Goal: Browse casually: Explore the website without a specific task or goal

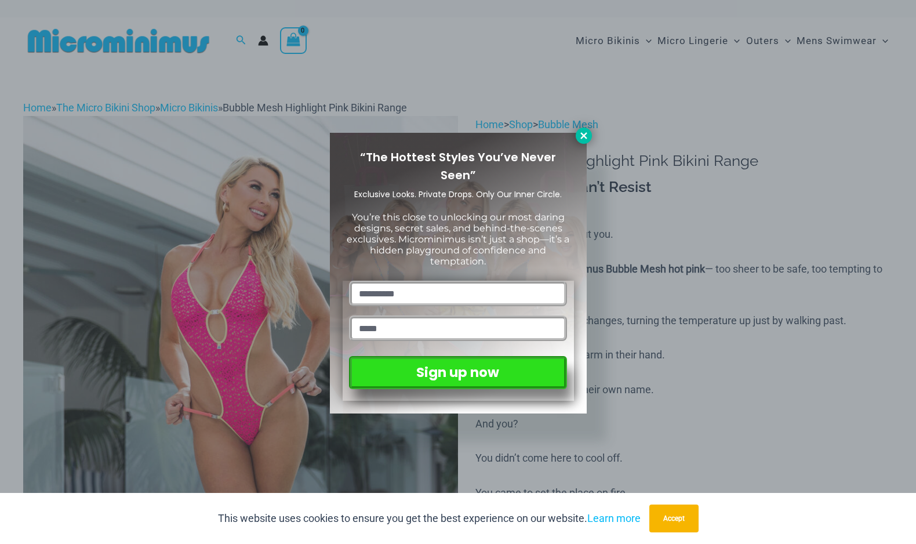
click at [579, 135] on icon at bounding box center [584, 135] width 10 height 10
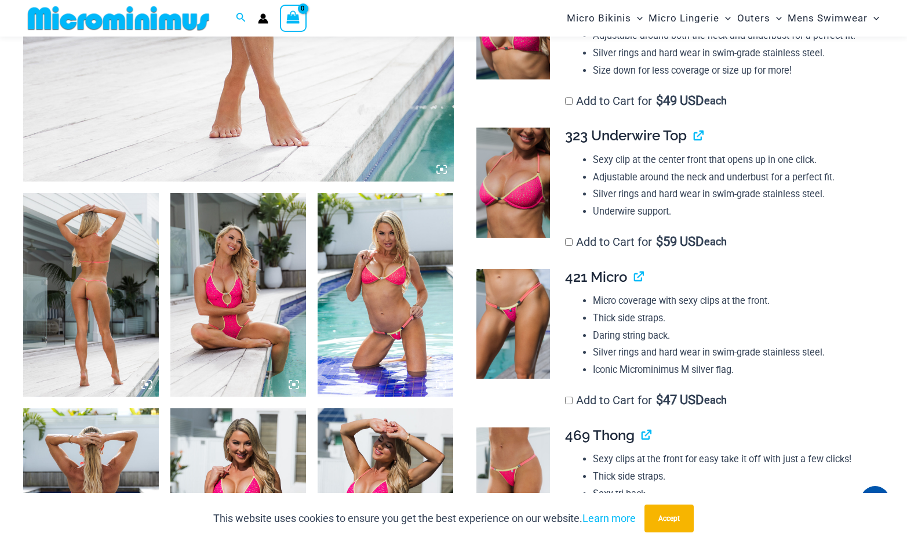
scroll to position [569, 0]
click at [97, 248] on img at bounding box center [91, 296] width 136 height 204
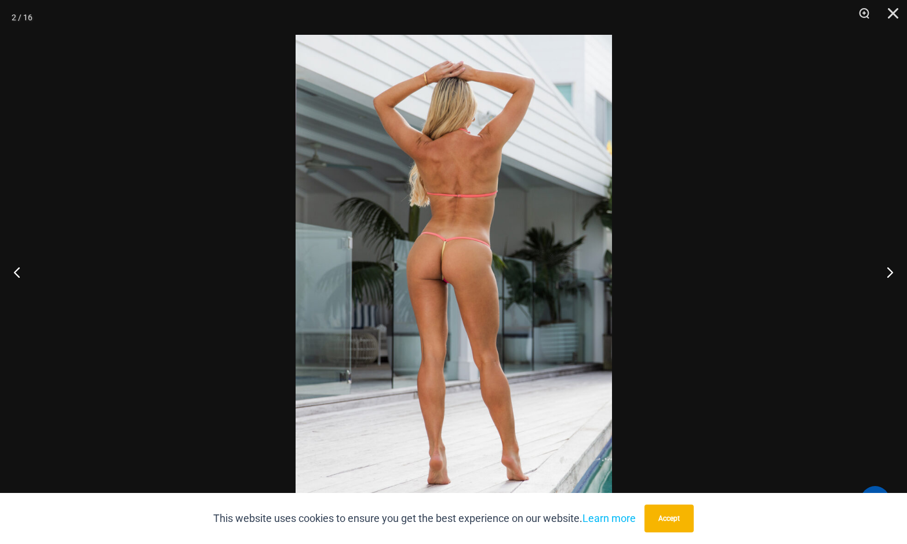
click at [393, 216] on img at bounding box center [454, 272] width 317 height 474
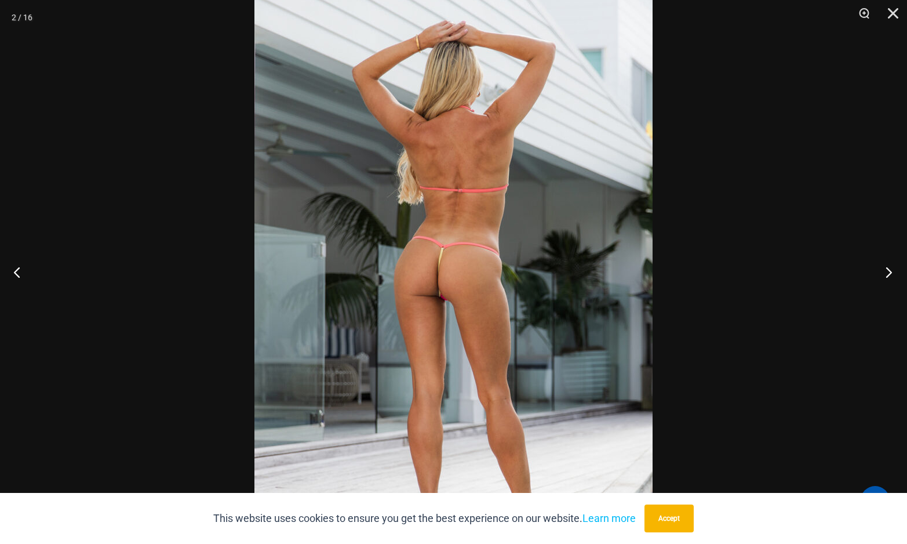
click at [887, 271] on button "Next" at bounding box center [885, 272] width 43 height 58
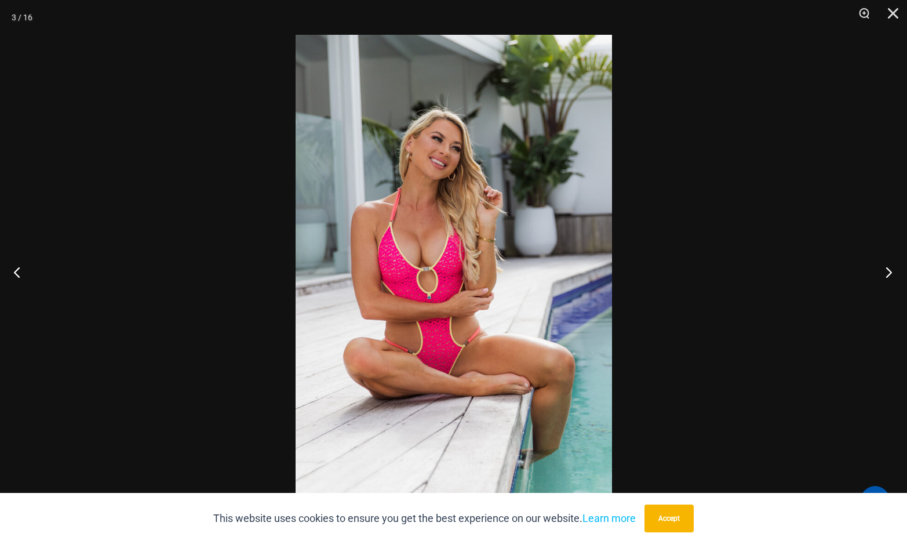
click at [887, 271] on button "Next" at bounding box center [885, 272] width 43 height 58
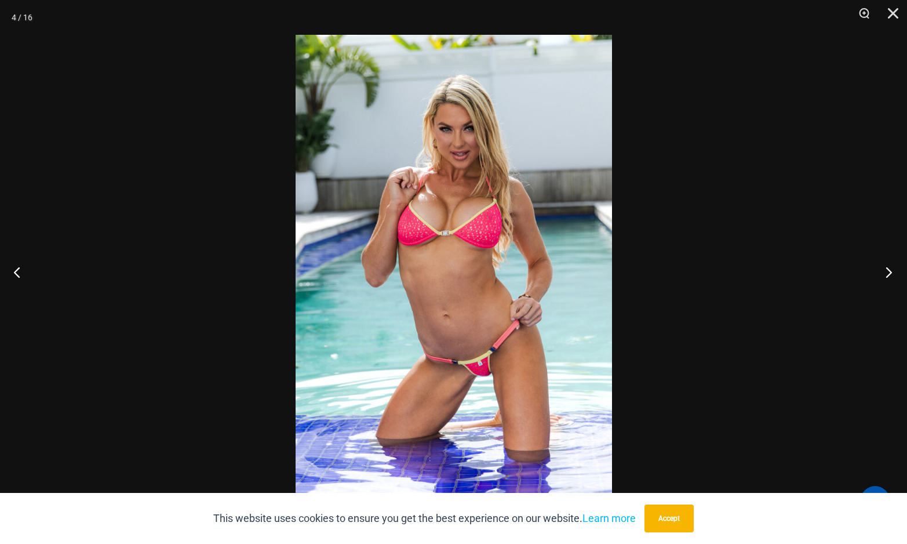
click at [887, 271] on button "Next" at bounding box center [885, 272] width 43 height 58
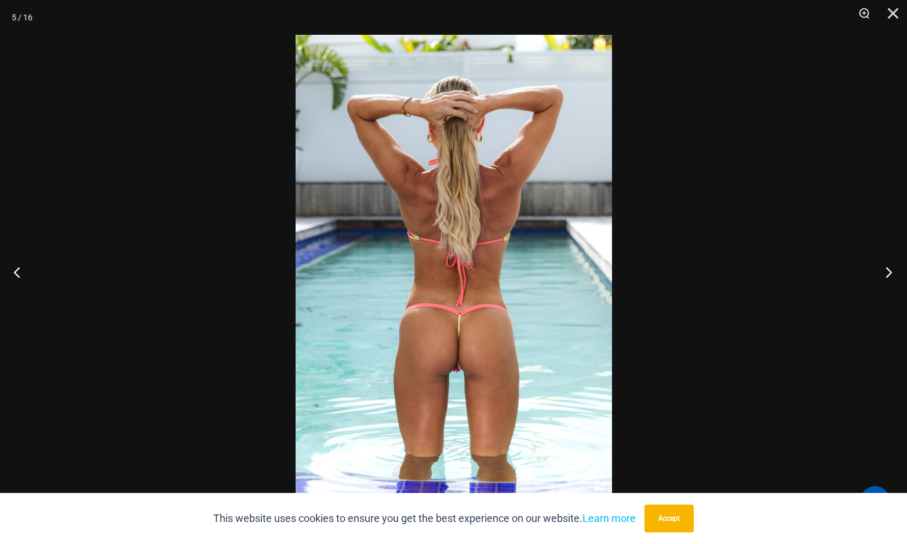
click at [887, 271] on button "Next" at bounding box center [885, 272] width 43 height 58
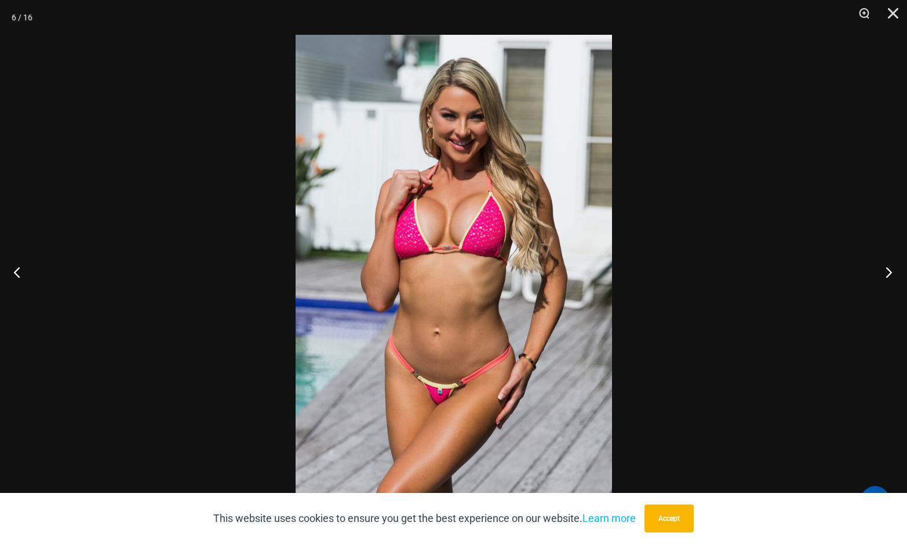
click at [887, 271] on button "Next" at bounding box center [885, 272] width 43 height 58
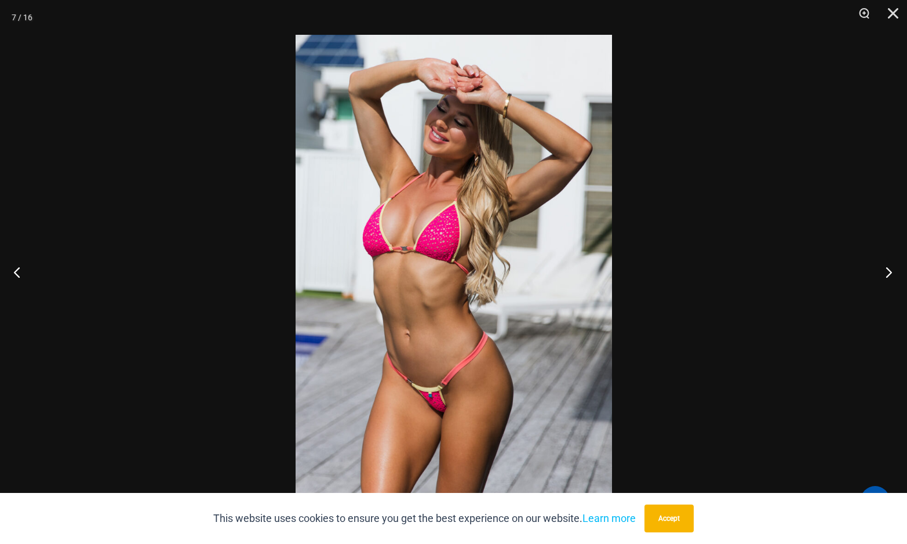
click at [887, 271] on button "Next" at bounding box center [885, 272] width 43 height 58
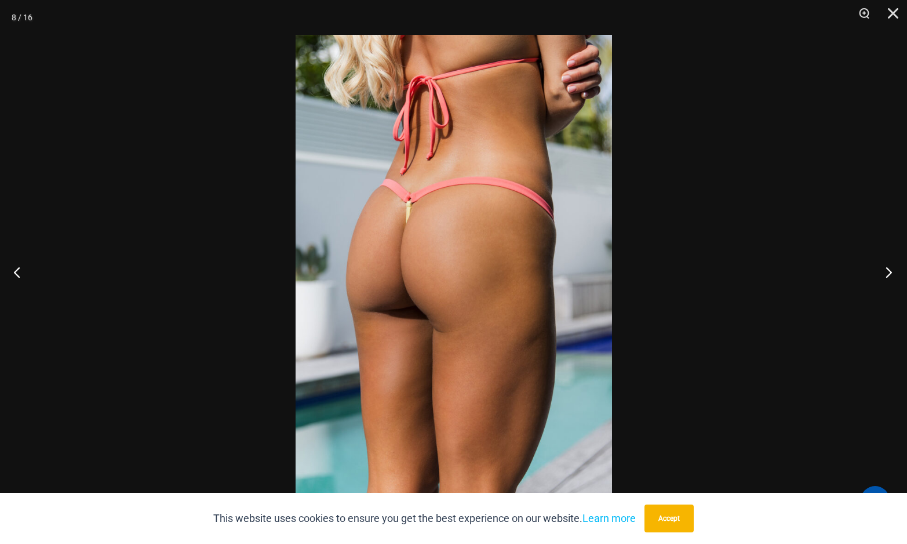
click at [887, 271] on button "Next" at bounding box center [885, 272] width 43 height 58
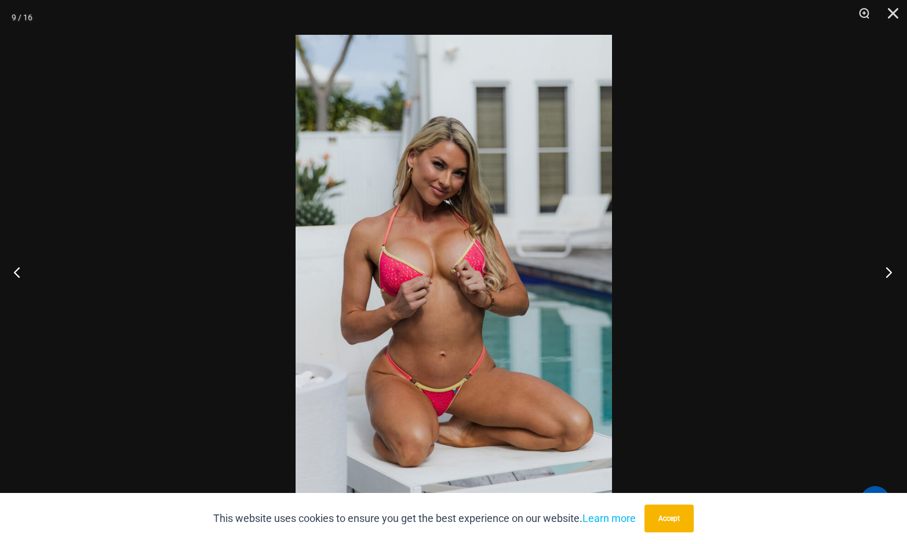
click at [887, 271] on button "Next" at bounding box center [885, 272] width 43 height 58
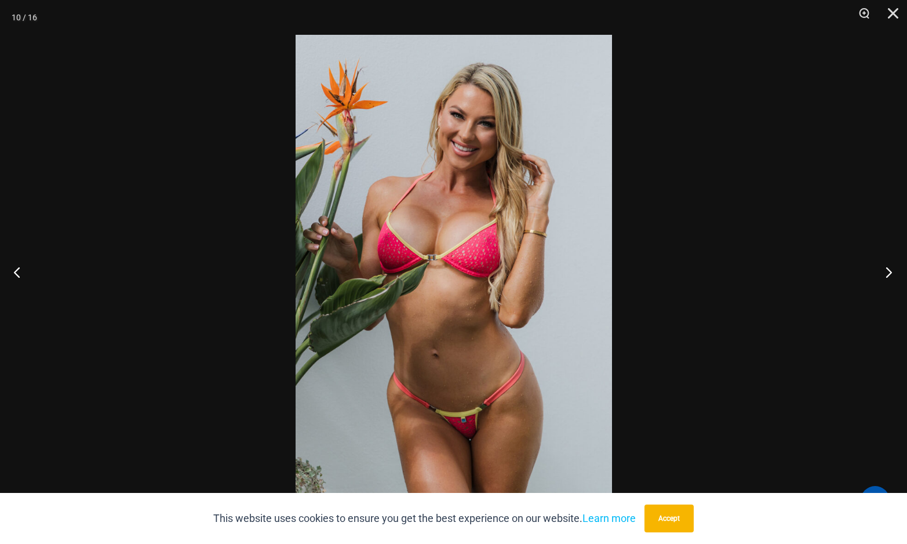
click at [887, 271] on button "Next" at bounding box center [885, 272] width 43 height 58
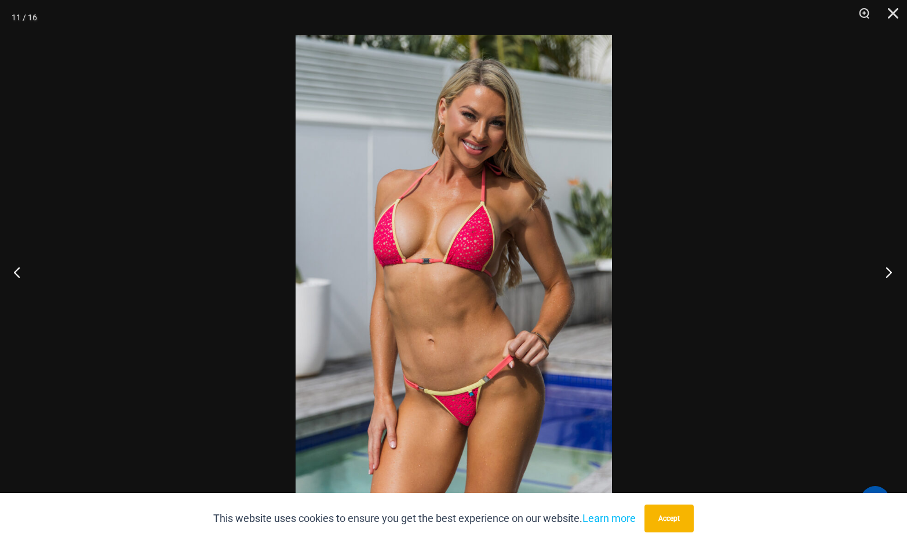
click at [887, 270] on button "Next" at bounding box center [885, 272] width 43 height 58
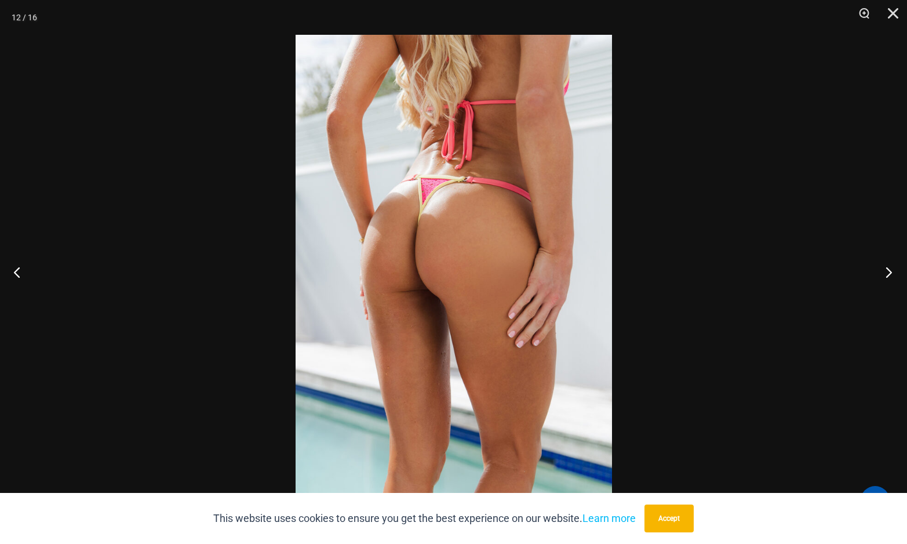
click at [887, 270] on button "Next" at bounding box center [885, 272] width 43 height 58
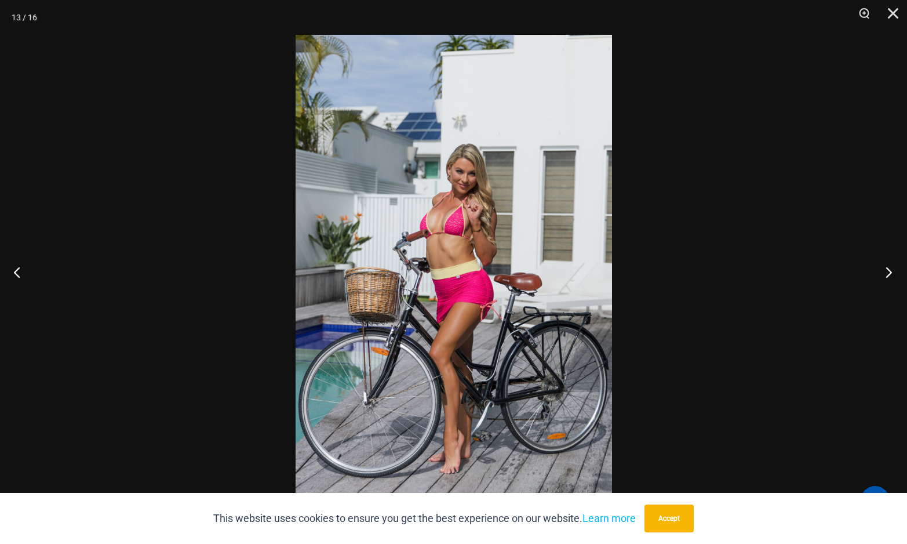
click at [887, 270] on button "Next" at bounding box center [885, 272] width 43 height 58
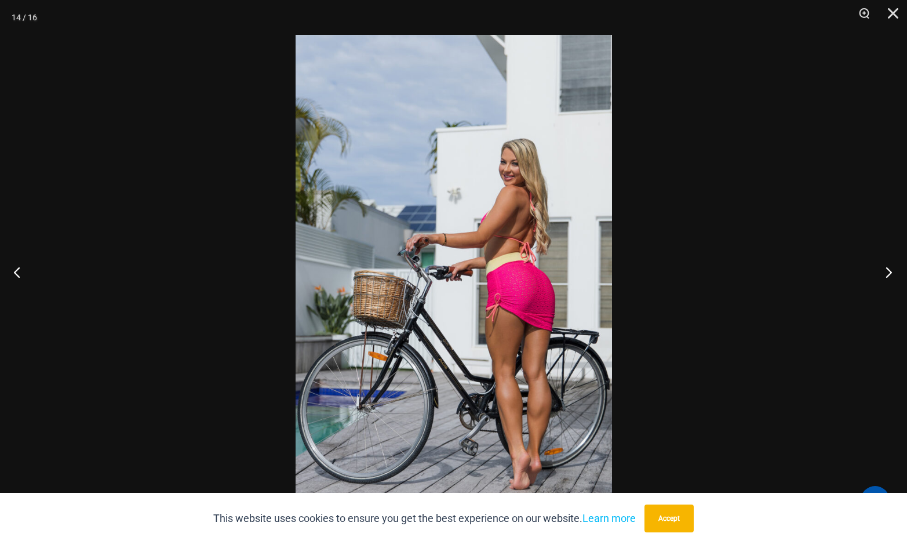
click at [887, 270] on button "Next" at bounding box center [885, 272] width 43 height 58
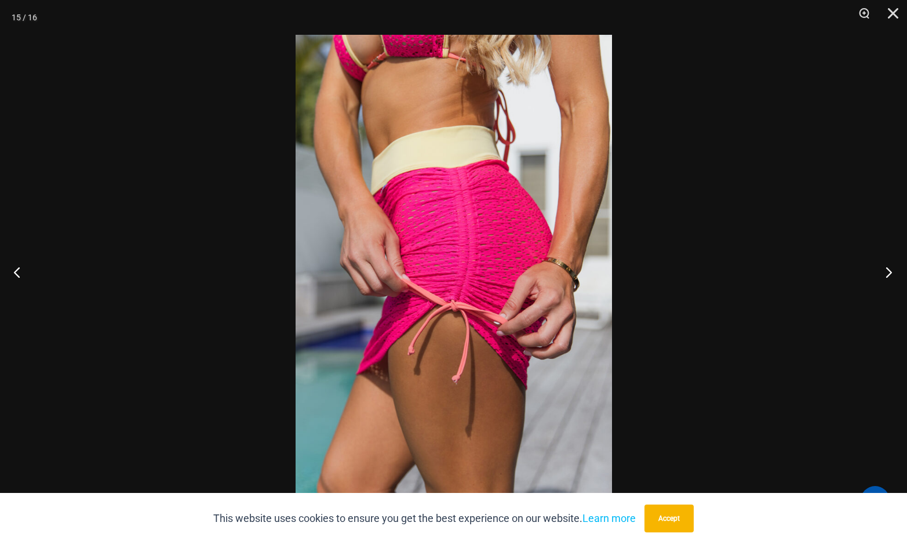
click at [886, 270] on button "Next" at bounding box center [885, 272] width 43 height 58
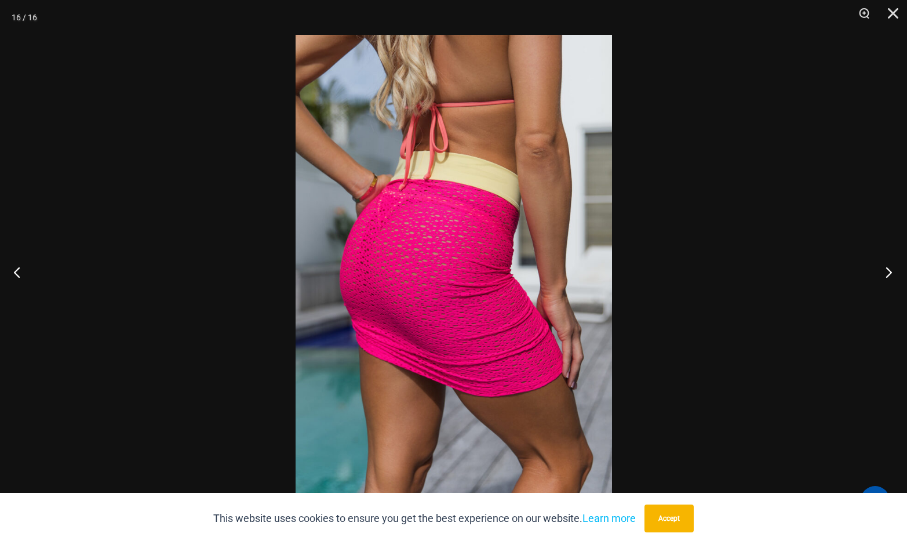
click at [885, 269] on button "Next" at bounding box center [885, 272] width 43 height 58
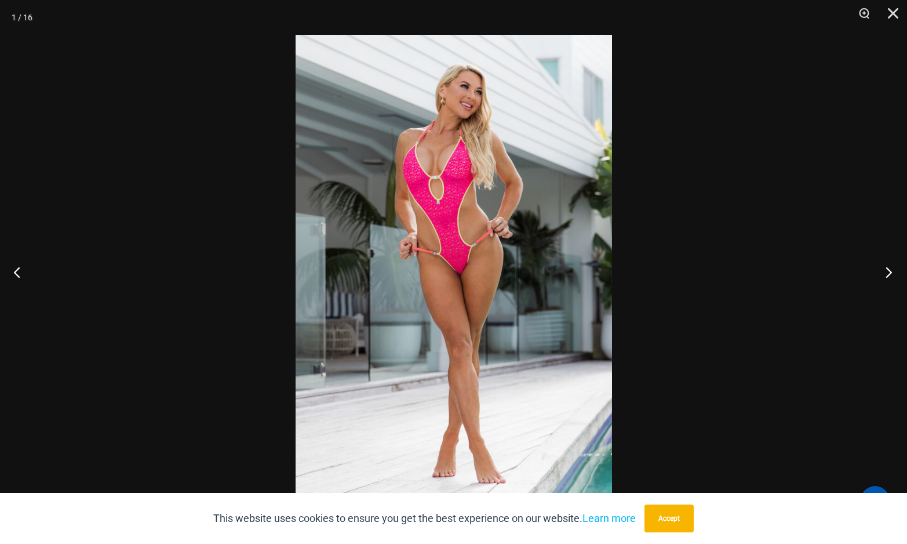
click at [885, 269] on button "Next" at bounding box center [885, 272] width 43 height 58
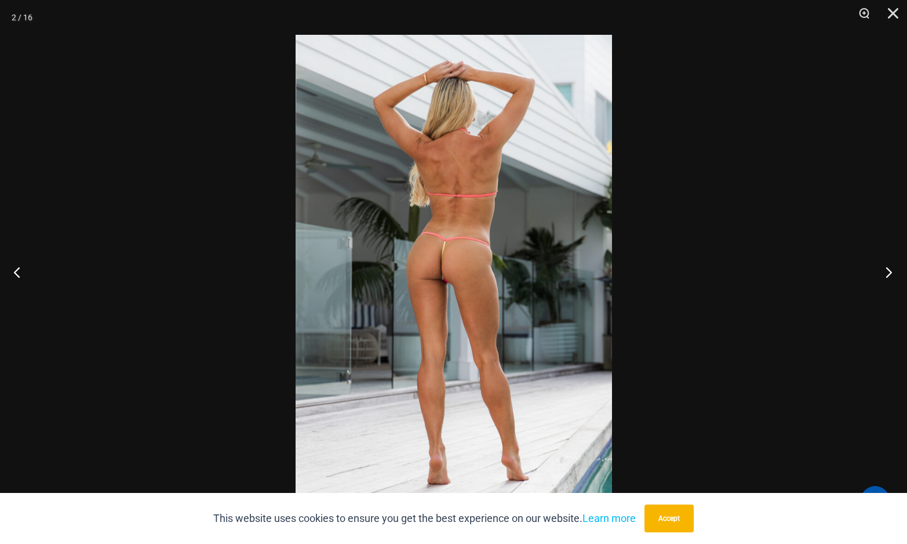
click at [894, 274] on button "Next" at bounding box center [885, 272] width 43 height 58
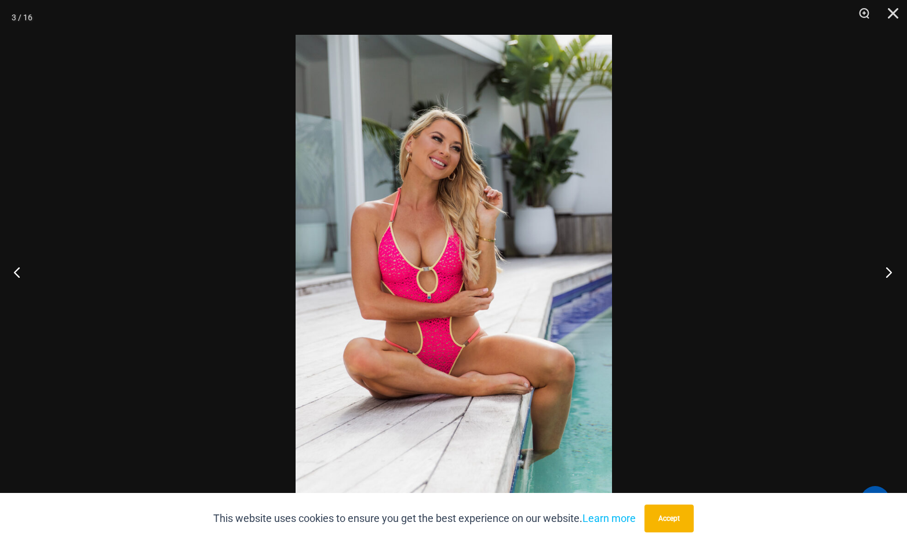
click at [894, 274] on button "Next" at bounding box center [885, 272] width 43 height 58
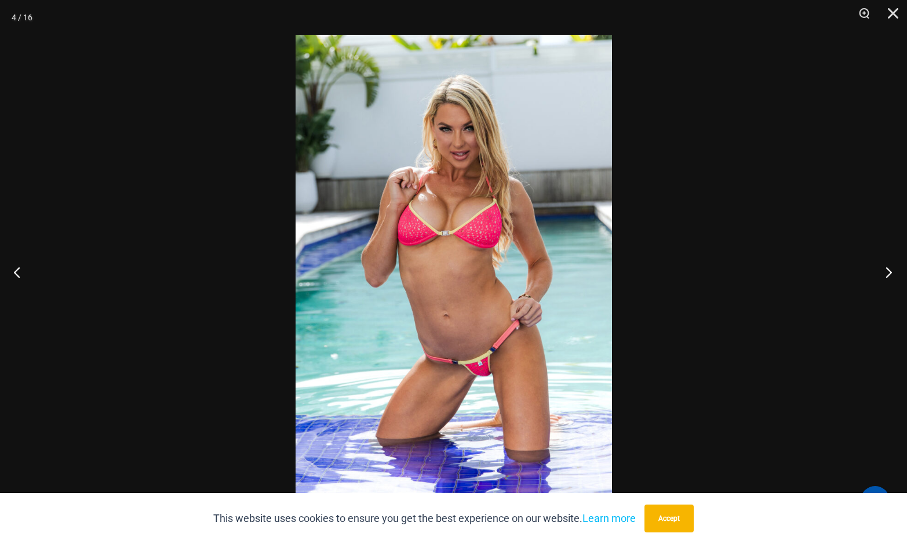
click at [894, 274] on button "Next" at bounding box center [885, 272] width 43 height 58
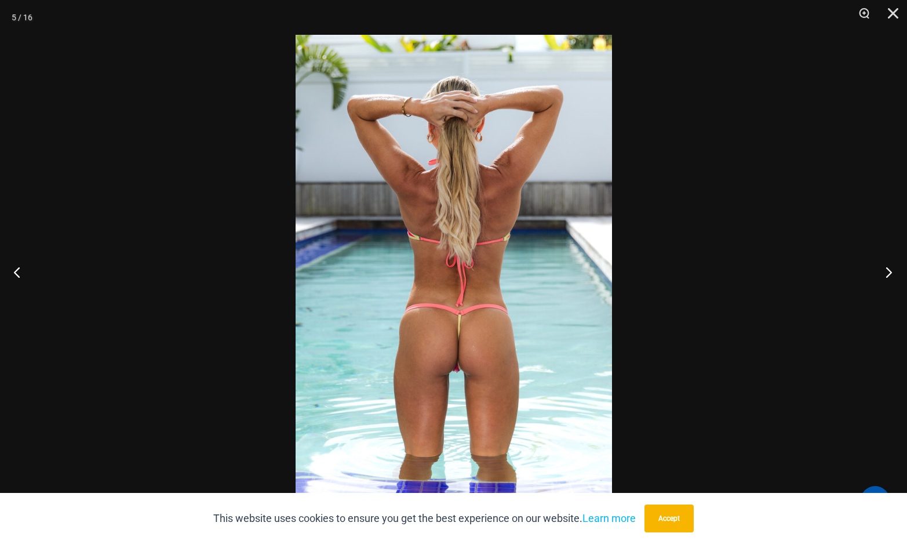
click at [894, 274] on button "Next" at bounding box center [885, 272] width 43 height 58
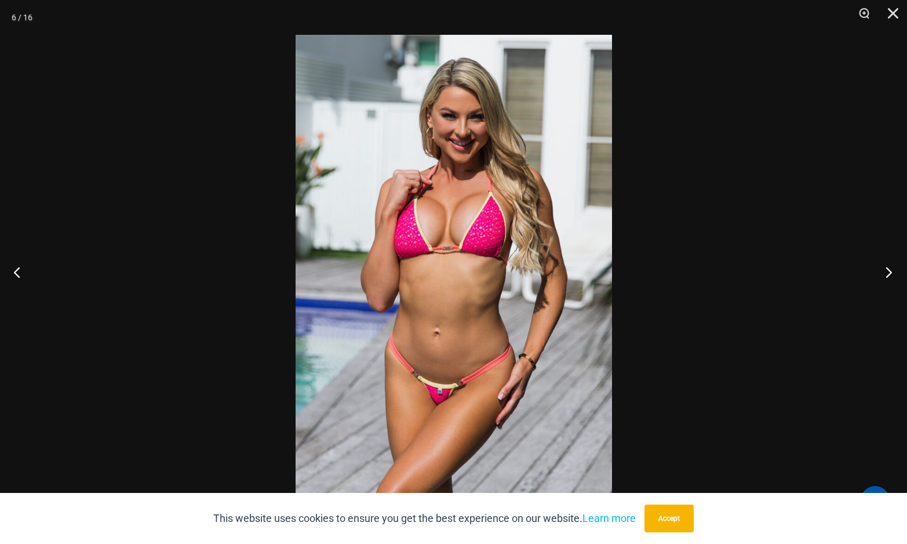
click at [894, 274] on button "Next" at bounding box center [885, 272] width 43 height 58
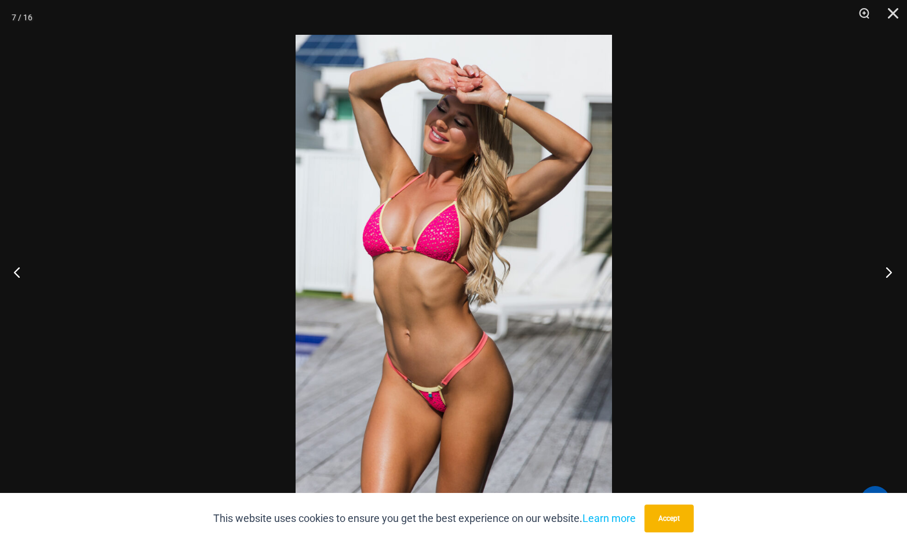
click at [894, 274] on button "Next" at bounding box center [885, 272] width 43 height 58
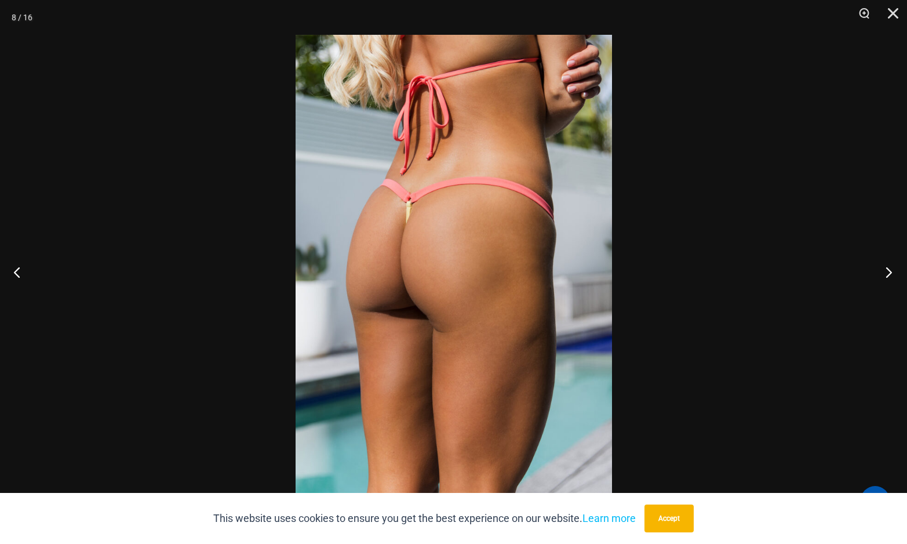
click at [887, 274] on button "Next" at bounding box center [885, 272] width 43 height 58
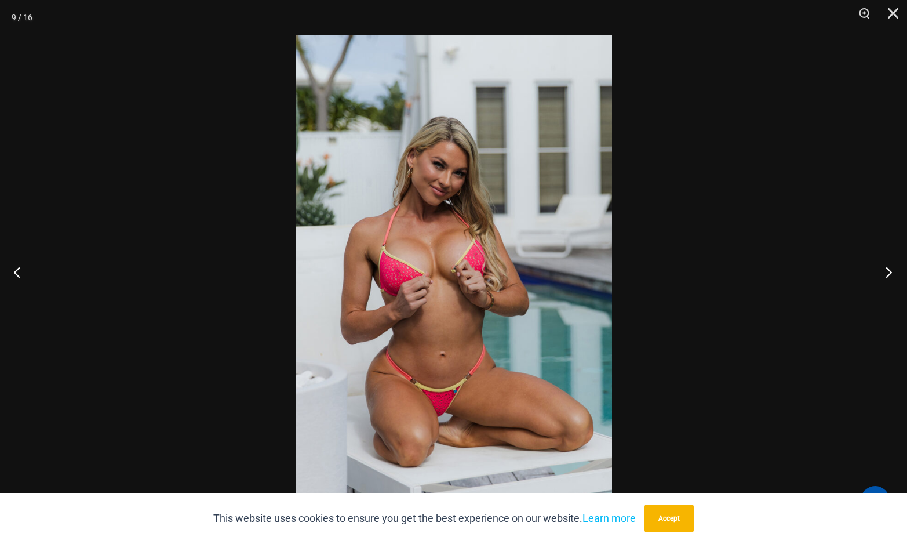
click at [887, 274] on button "Next" at bounding box center [885, 272] width 43 height 58
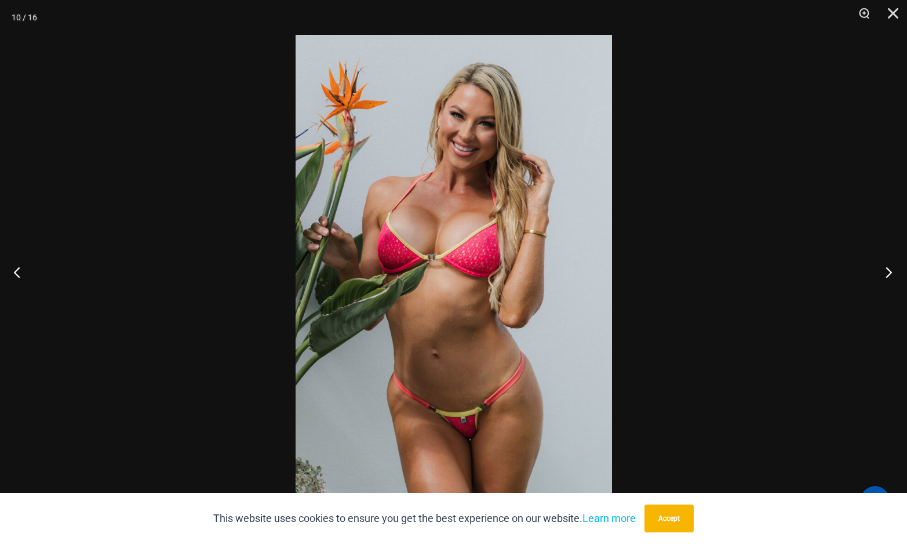
click at [886, 273] on button "Next" at bounding box center [885, 272] width 43 height 58
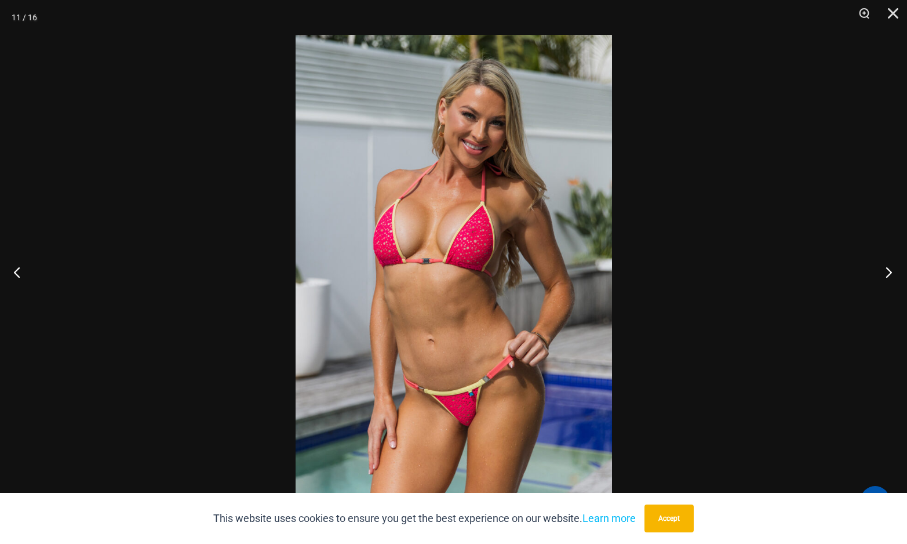
click at [886, 273] on button "Next" at bounding box center [885, 272] width 43 height 58
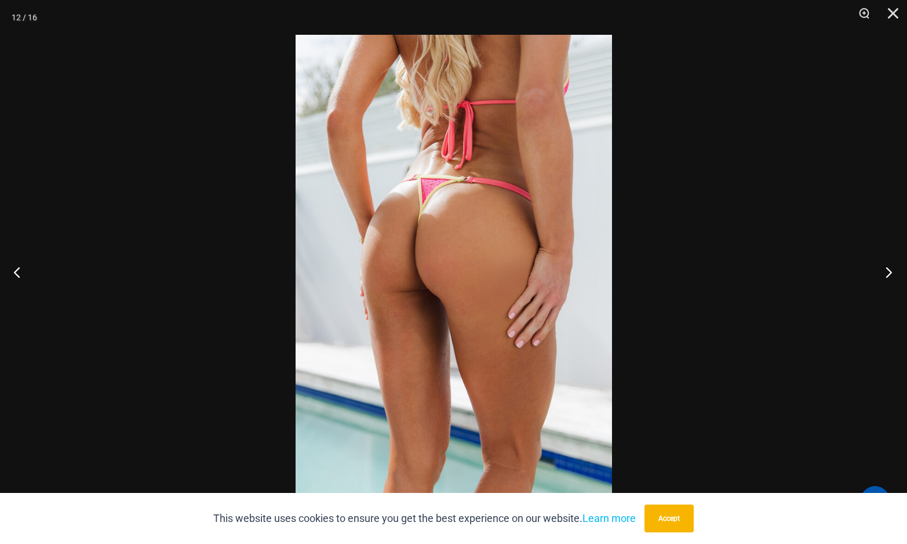
click at [886, 273] on button "Next" at bounding box center [885, 272] width 43 height 58
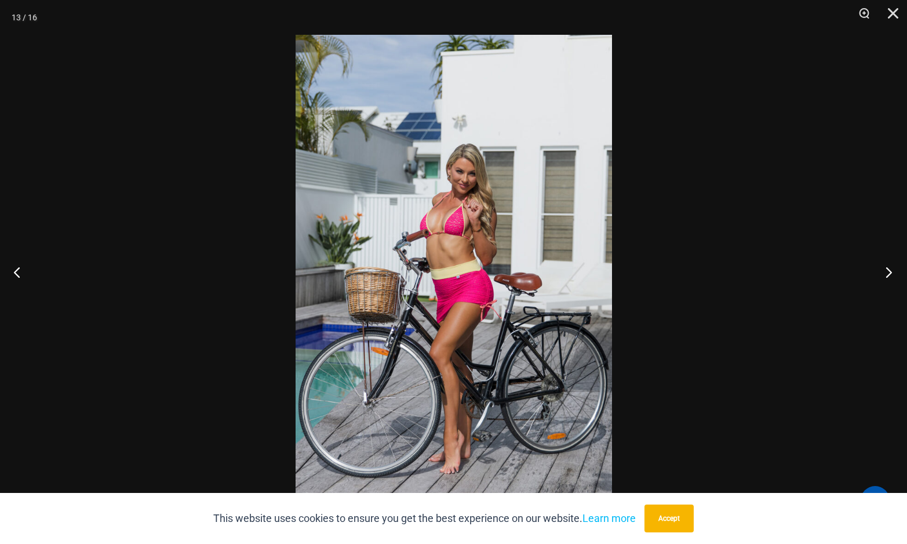
click at [885, 273] on button "Next" at bounding box center [885, 272] width 43 height 58
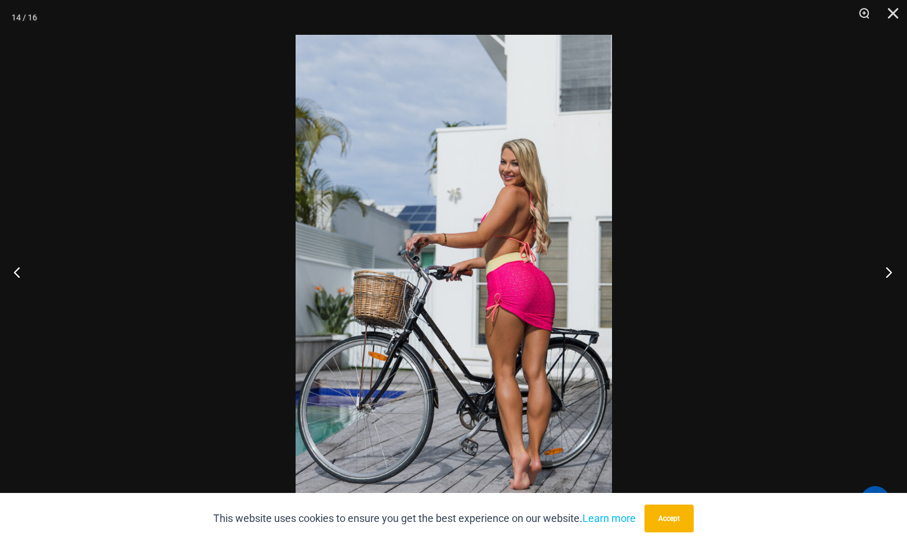
click at [885, 273] on button "Next" at bounding box center [885, 272] width 43 height 58
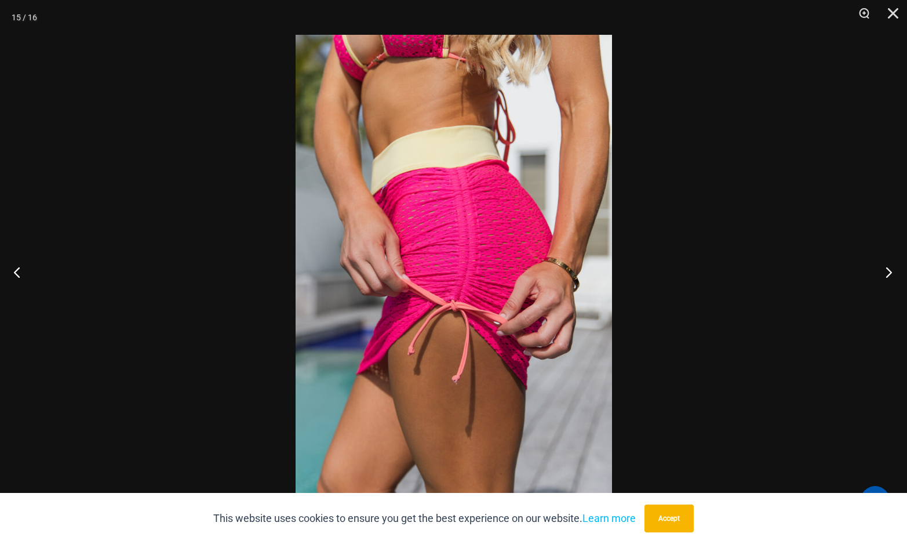
click at [885, 273] on button "Next" at bounding box center [885, 272] width 43 height 58
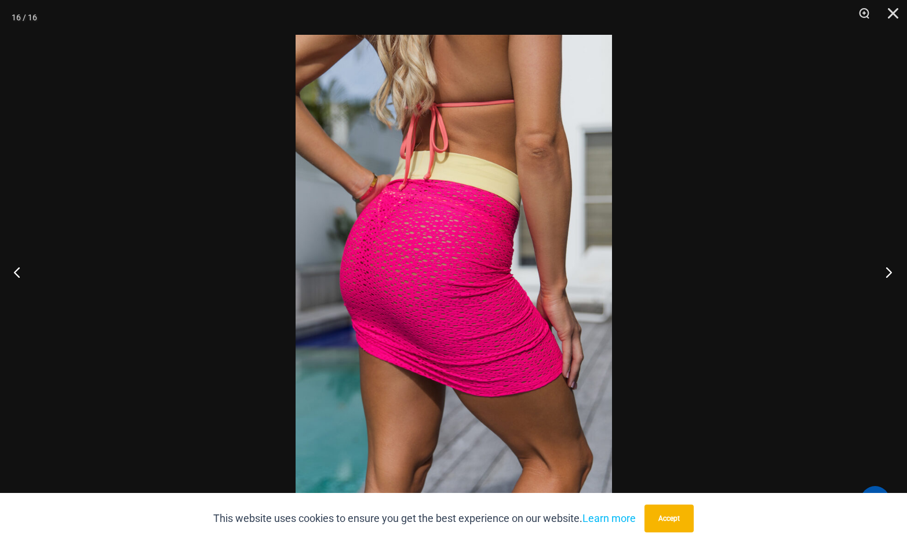
click at [885, 273] on button "Next" at bounding box center [885, 272] width 43 height 58
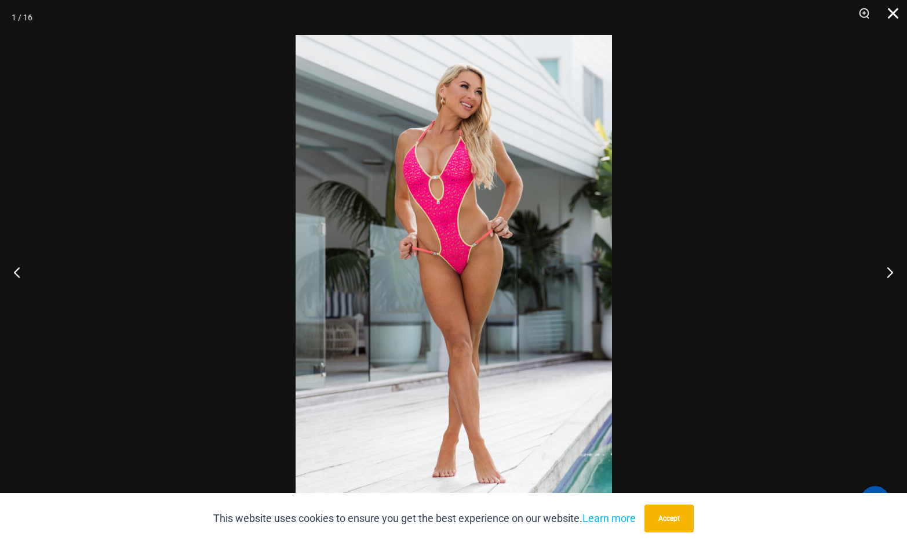
click at [896, 13] on button "Close" at bounding box center [889, 17] width 29 height 35
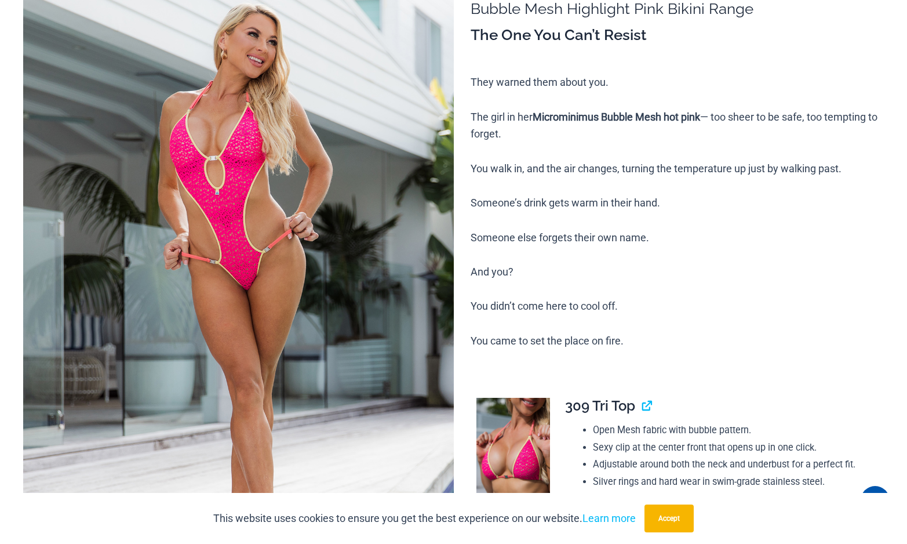
scroll to position [0, 0]
